Goal: Task Accomplishment & Management: Complete application form

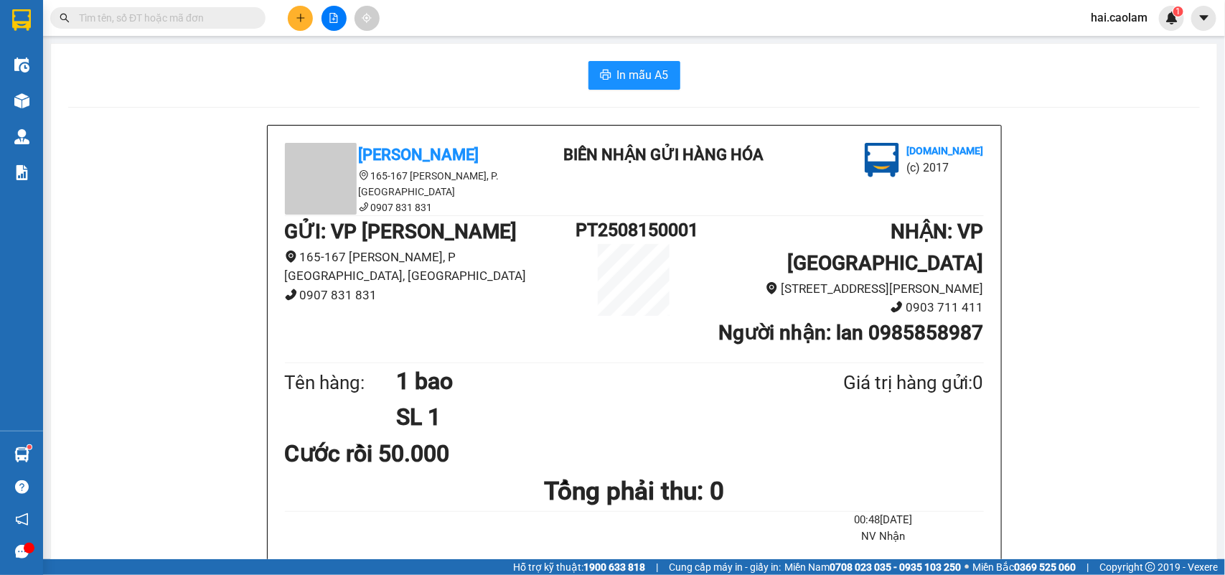
click at [208, 15] on input "text" at bounding box center [163, 18] width 169 height 16
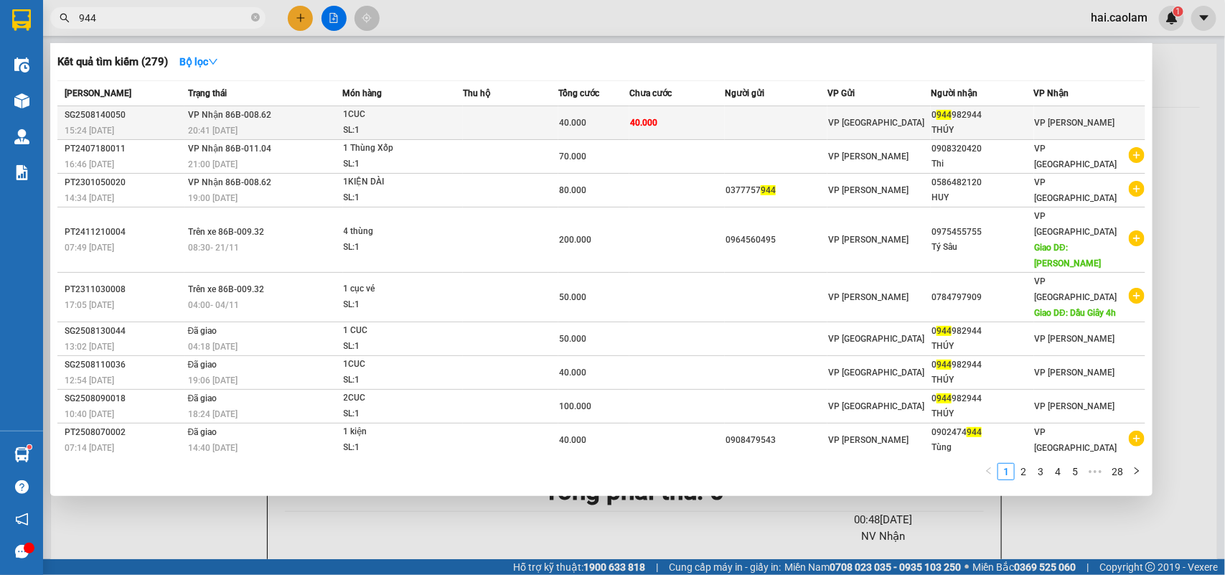
type input "944"
click at [334, 120] on td "VP Nhận 86B-008.62 20:41 [DATE]" at bounding box center [263, 123] width 159 height 34
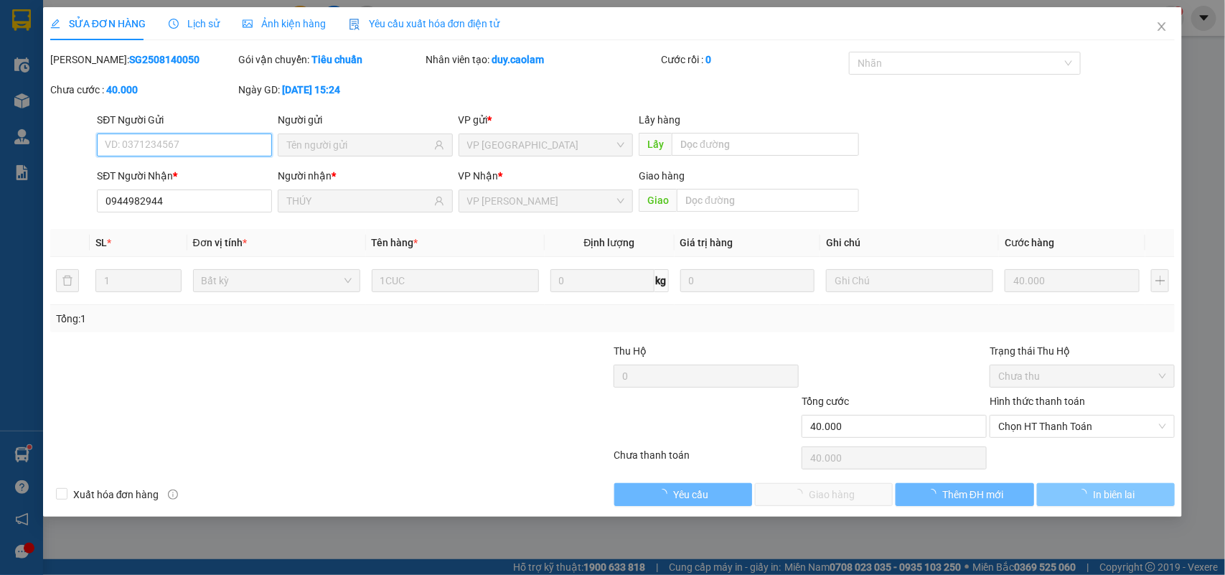
type input "0944982944"
type input "THÚY"
type input "40.000"
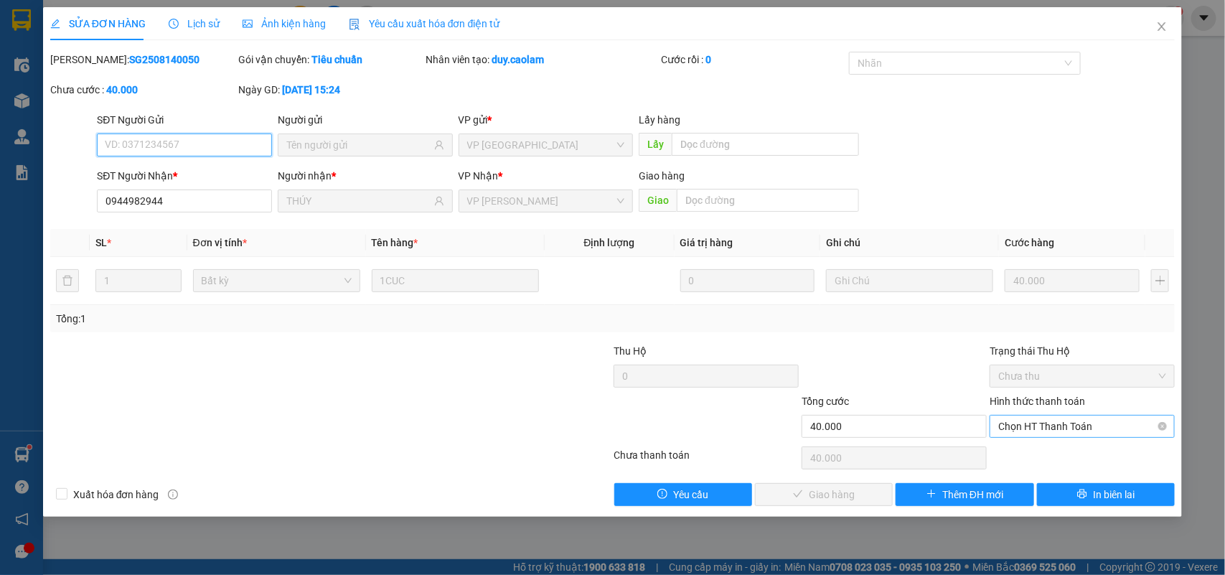
click at [1070, 436] on span "Chọn HT Thanh Toán" at bounding box center [1082, 426] width 168 height 22
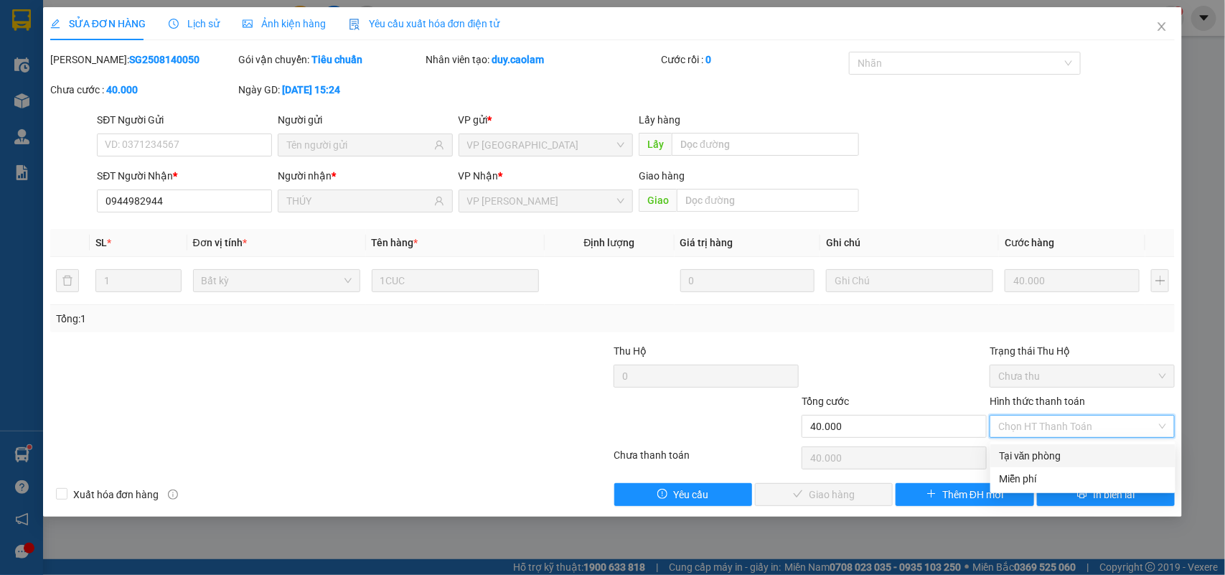
click at [1055, 454] on div "Tại văn phòng" at bounding box center [1083, 456] width 168 height 16
type input "0"
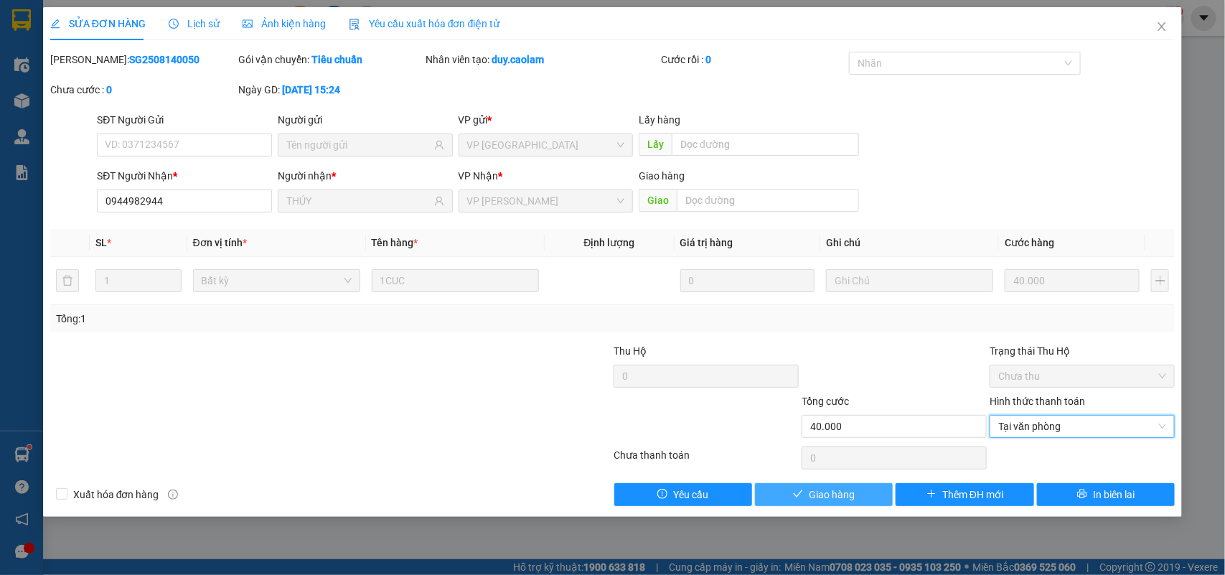
click at [886, 495] on button "Giao hàng" at bounding box center [824, 494] width 138 height 23
